Goal: Find specific page/section: Find specific page/section

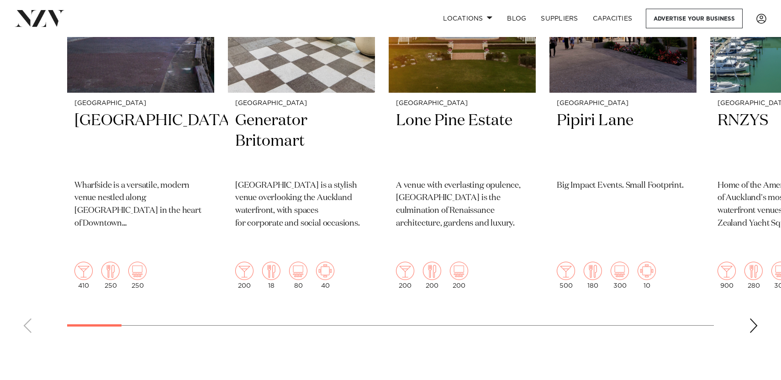
scroll to position [446, 0]
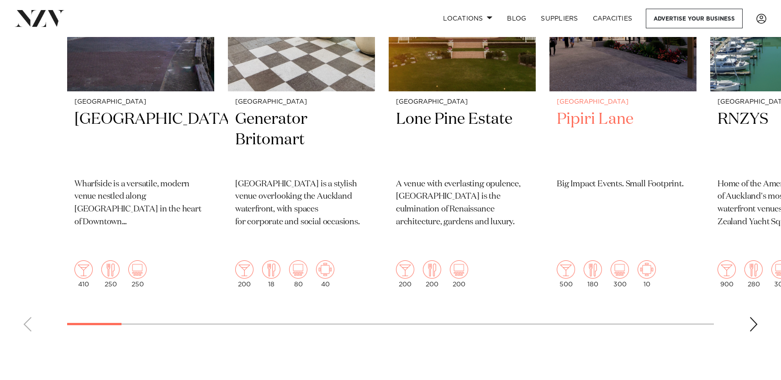
click at [649, 260] on img "4 / 48" at bounding box center [646, 269] width 18 height 18
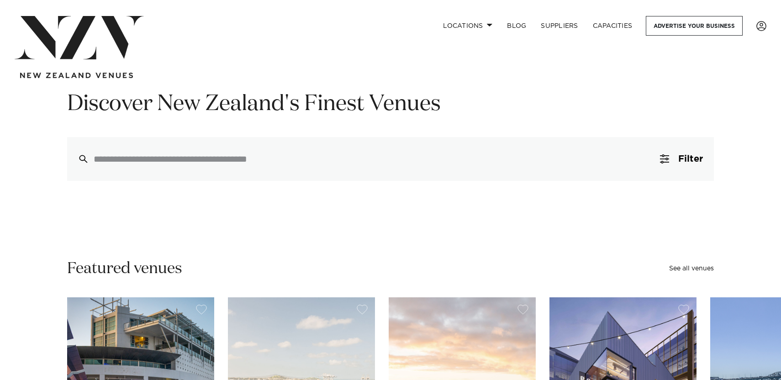
scroll to position [0, 0]
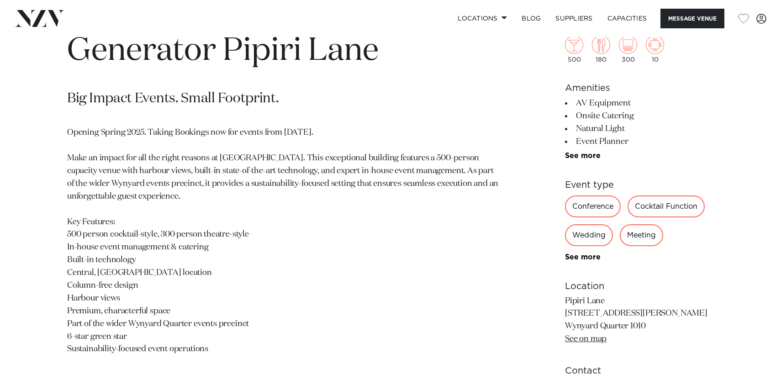
scroll to position [424, 0]
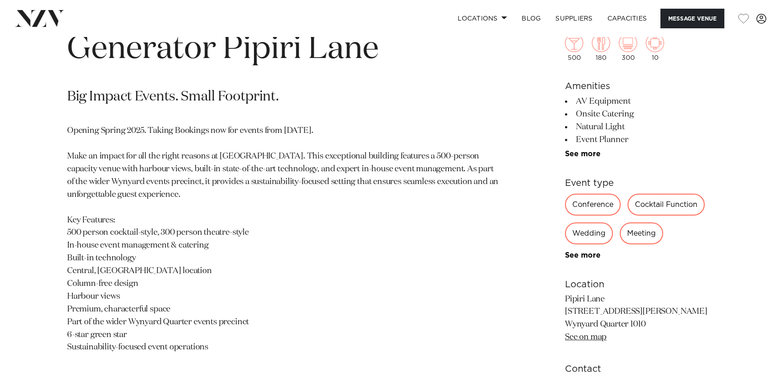
click at [640, 233] on div "Meeting" at bounding box center [640, 233] width 43 height 22
click at [635, 240] on div "Meeting" at bounding box center [640, 233] width 43 height 22
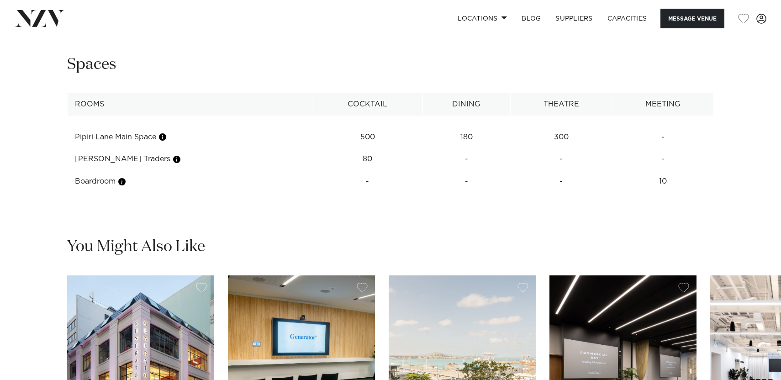
scroll to position [1215, 0]
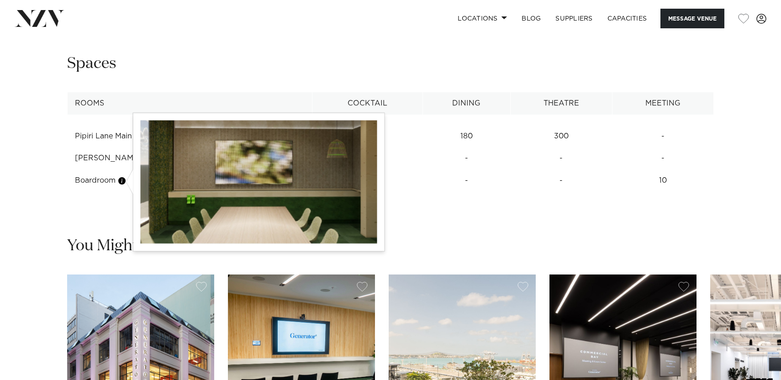
click at [124, 183] on button "button" at bounding box center [121, 180] width 9 height 9
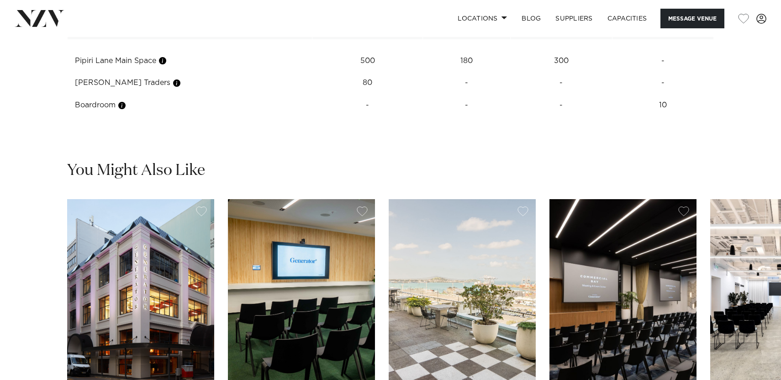
scroll to position [1192, 0]
